Goal: Information Seeking & Learning: Check status

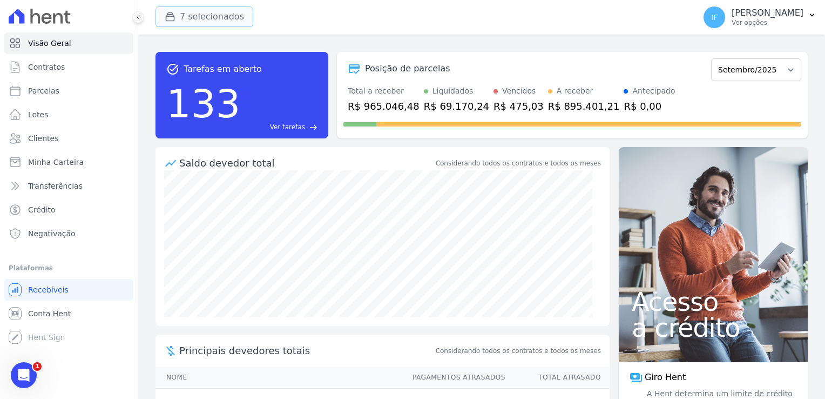
click at [212, 16] on button "7 selecionados" at bounding box center [205, 16] width 98 height 21
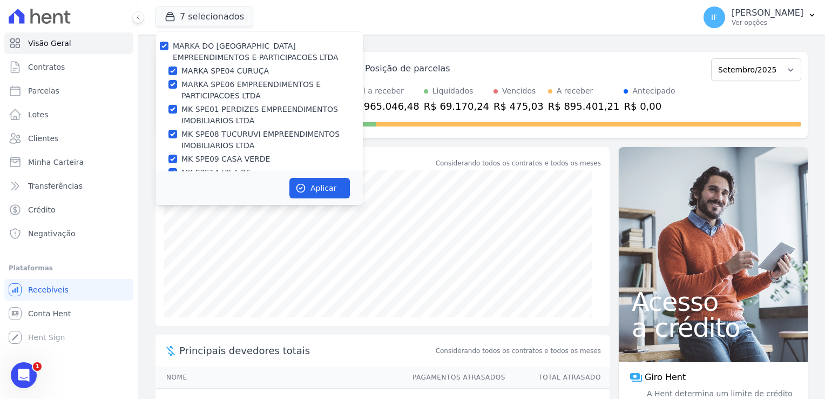
click at [193, 53] on label "MARKA DO [GEOGRAPHIC_DATA] EMPREENDIMENTOS E PARTICIPACOES LTDA" at bounding box center [256, 52] width 166 height 20
click at [168, 50] on input "MARKA DO [GEOGRAPHIC_DATA] EMPREENDIMENTOS E PARTICIPACOES LTDA" at bounding box center [164, 46] width 9 height 9
checkbox input "false"
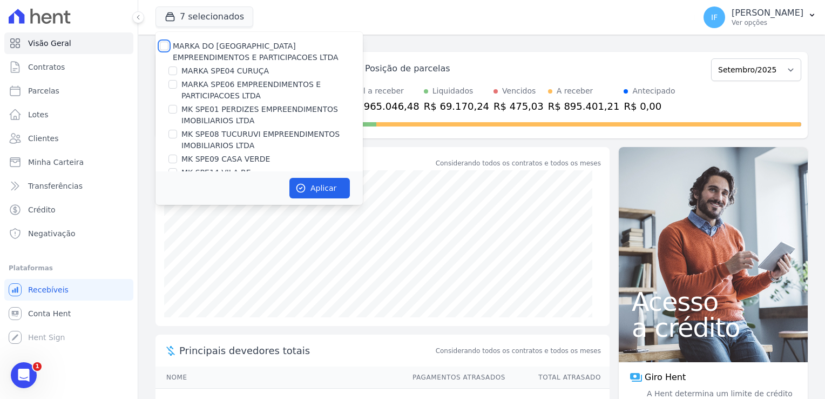
checkbox input "false"
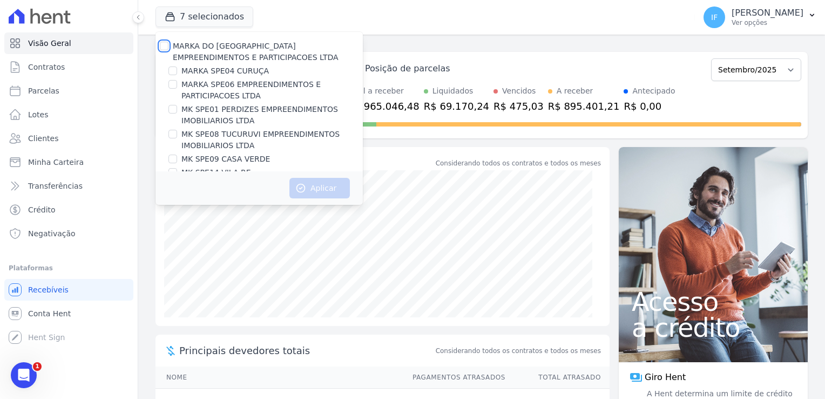
scroll to position [29, 0]
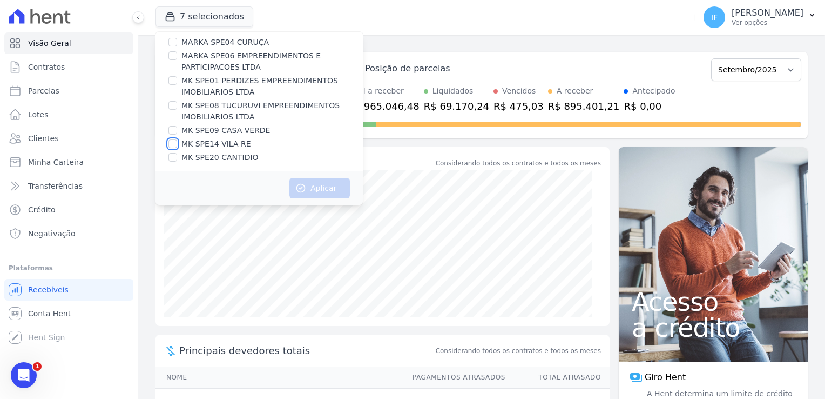
click at [174, 142] on input "MK SPE14 VILA RE" at bounding box center [172, 143] width 9 height 9
checkbox input "true"
click at [320, 190] on button "Aplicar" at bounding box center [319, 188] width 60 height 21
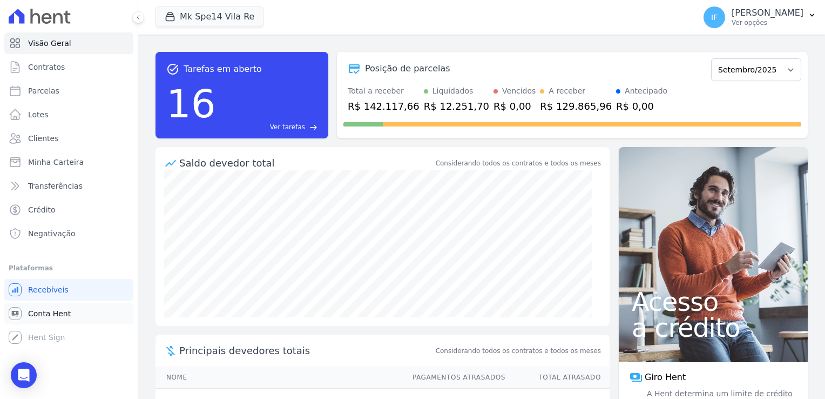
click at [38, 315] on span "Conta Hent" at bounding box center [49, 313] width 43 height 11
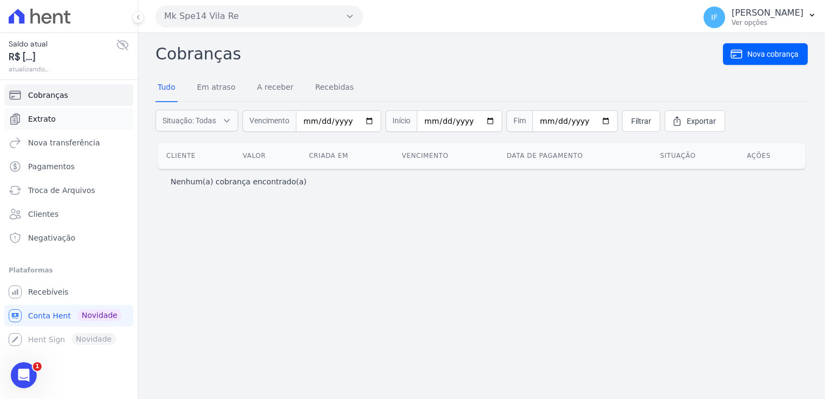
click at [50, 118] on span "Extrato" at bounding box center [42, 118] width 28 height 11
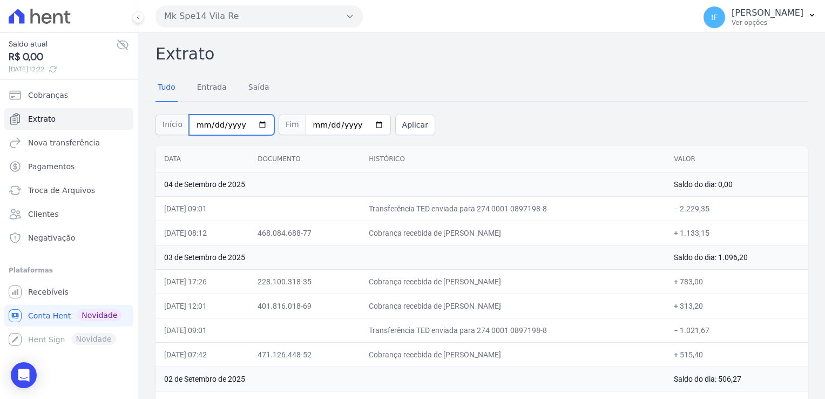
click at [255, 122] on input "2025-09-01" at bounding box center [231, 124] width 85 height 21
type input "[DATE]"
click at [365, 122] on input "2025-09-04" at bounding box center [348, 124] width 85 height 21
type input "[DATE]"
click at [397, 120] on button "Aplicar" at bounding box center [415, 124] width 40 height 21
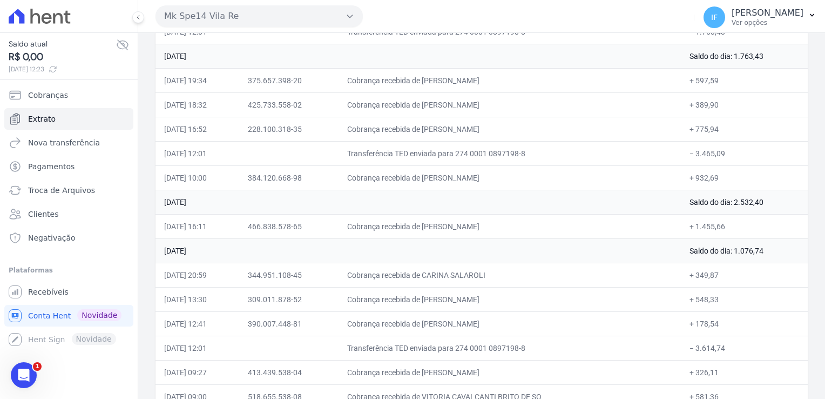
scroll to position [3313, 0]
drag, startPoint x: 157, startPoint y: 48, endPoint x: 740, endPoint y: 382, distance: 671.5
drag, startPoint x: 740, startPoint y: 382, endPoint x: 672, endPoint y: 309, distance: 99.3
copy div "Loremip Dolo Sitamet Conse Adipis Eli Seddoei Temp Incididun Utlaboree Dolor 42…"
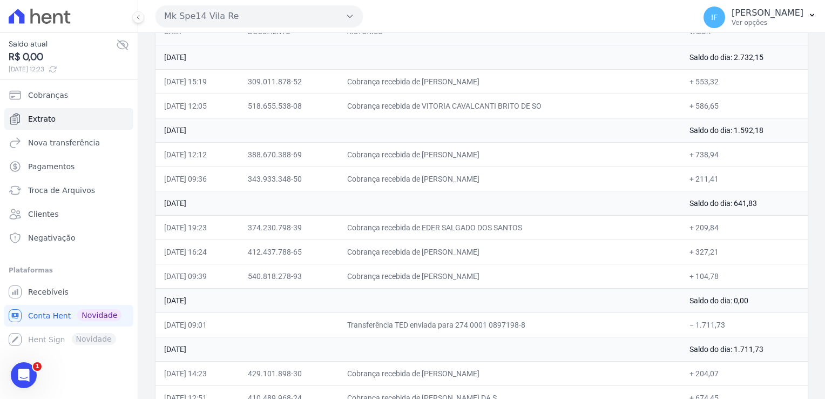
scroll to position [0, 0]
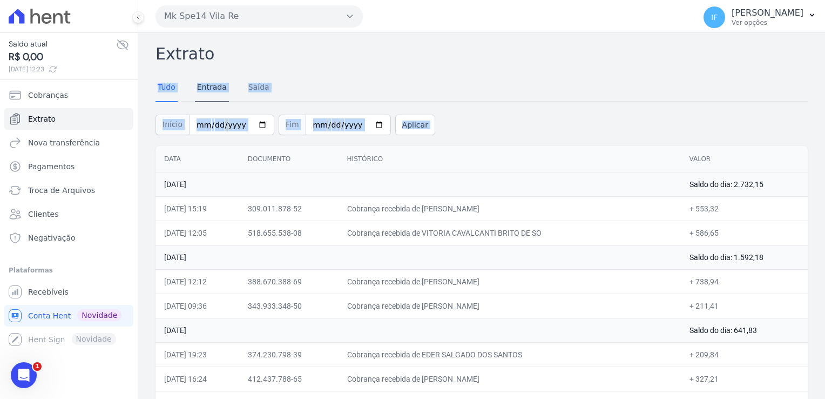
click at [214, 86] on link "Entrada" at bounding box center [212, 88] width 34 height 28
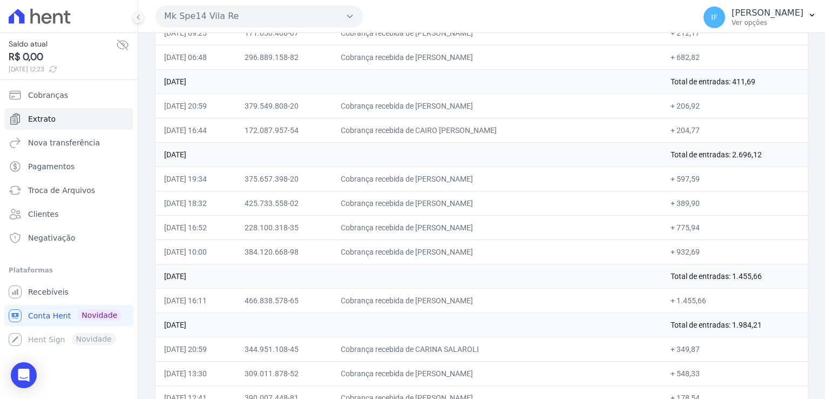
scroll to position [2829, 0]
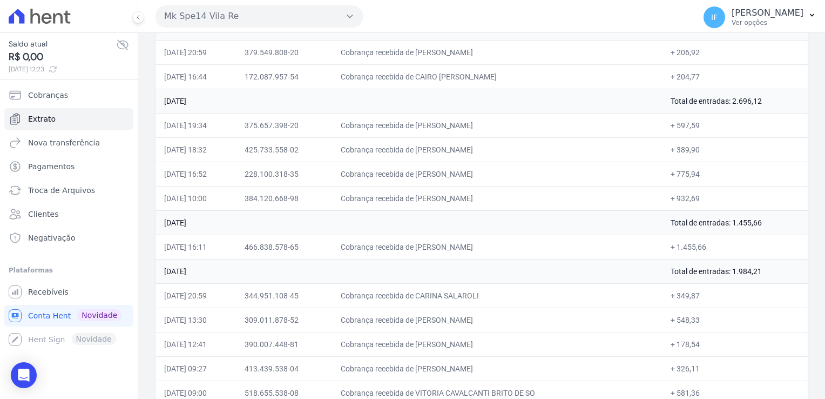
drag, startPoint x: 154, startPoint y: 44, endPoint x: 723, endPoint y: 372, distance: 656.9
drag, startPoint x: 723, startPoint y: 372, endPoint x: 676, endPoint y: 334, distance: 60.7
copy div "Loremip Dolo Sitamet Conse Adipis Eli Seddoei Temp Incididun Utlaboree Dolor 49…"
